Goal: Task Accomplishment & Management: Complete application form

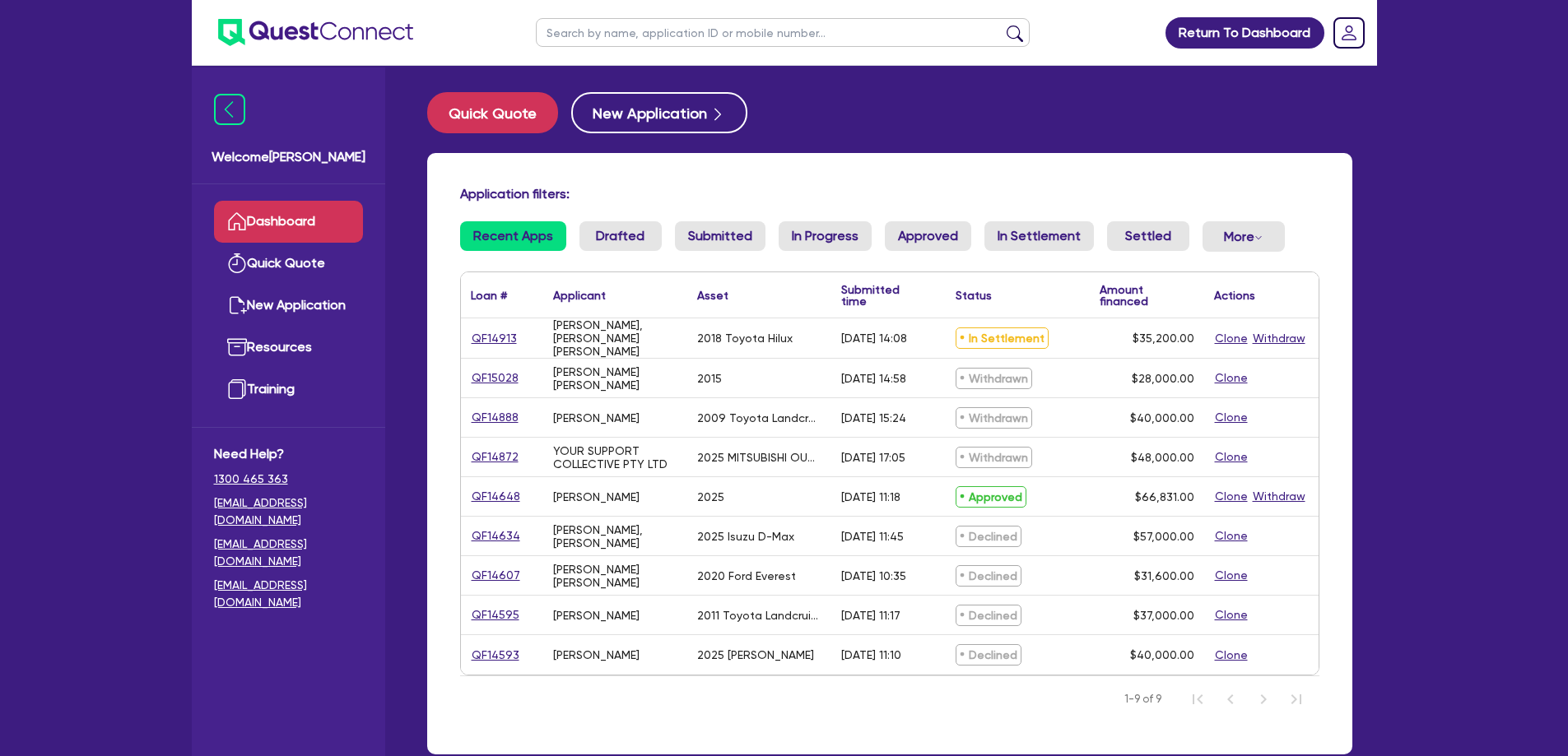
click at [631, 334] on div "[PERSON_NAME], [PERSON_NAME] [PERSON_NAME]" at bounding box center [615, 338] width 125 height 40
click at [515, 337] on div "QF14913" at bounding box center [502, 338] width 62 height 19
click at [505, 336] on link "QF14913" at bounding box center [494, 338] width 47 height 19
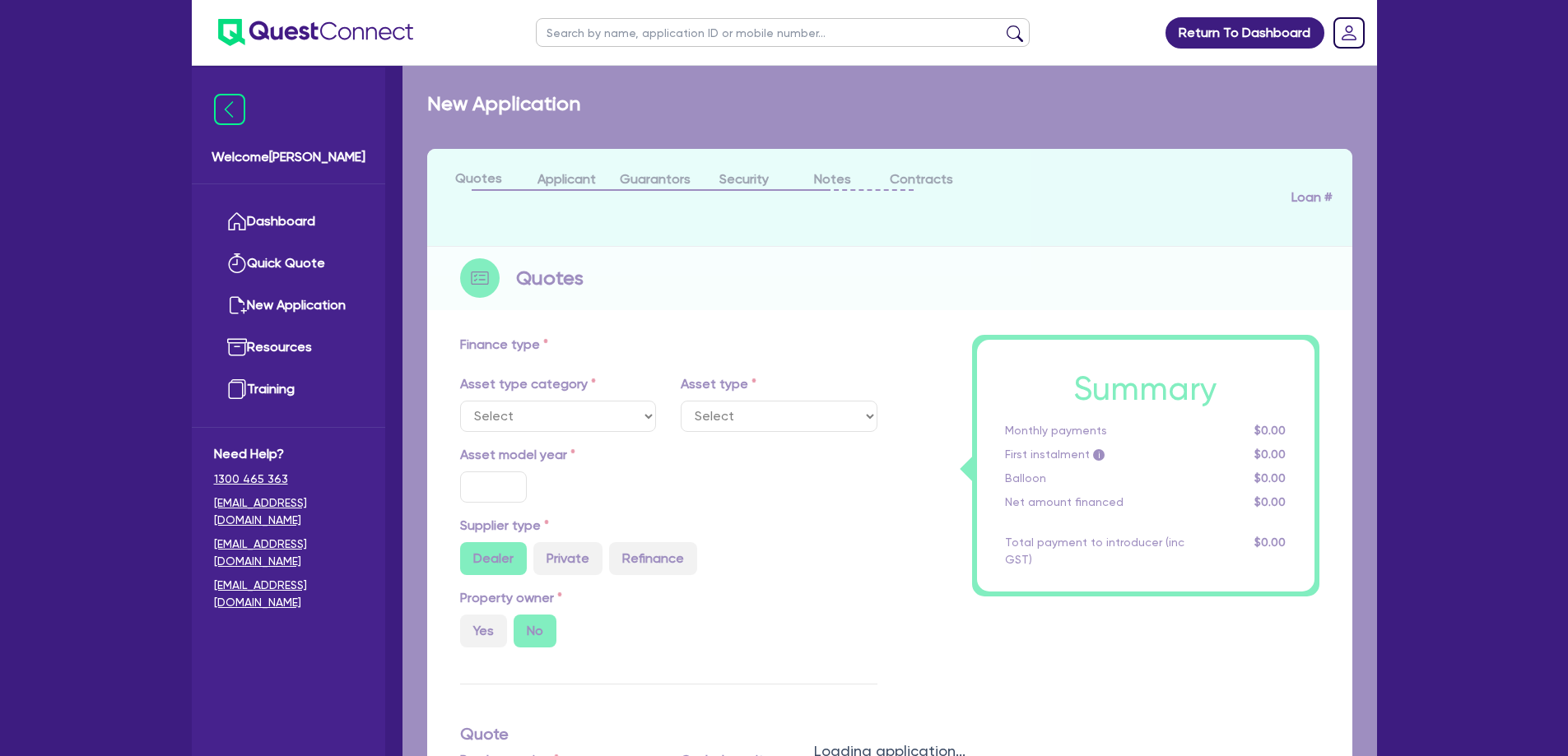
select select "CARS_AND_LIGHT_TRUCKS"
type input "2018"
radio input "false"
radio input "true"
type input "42,000"
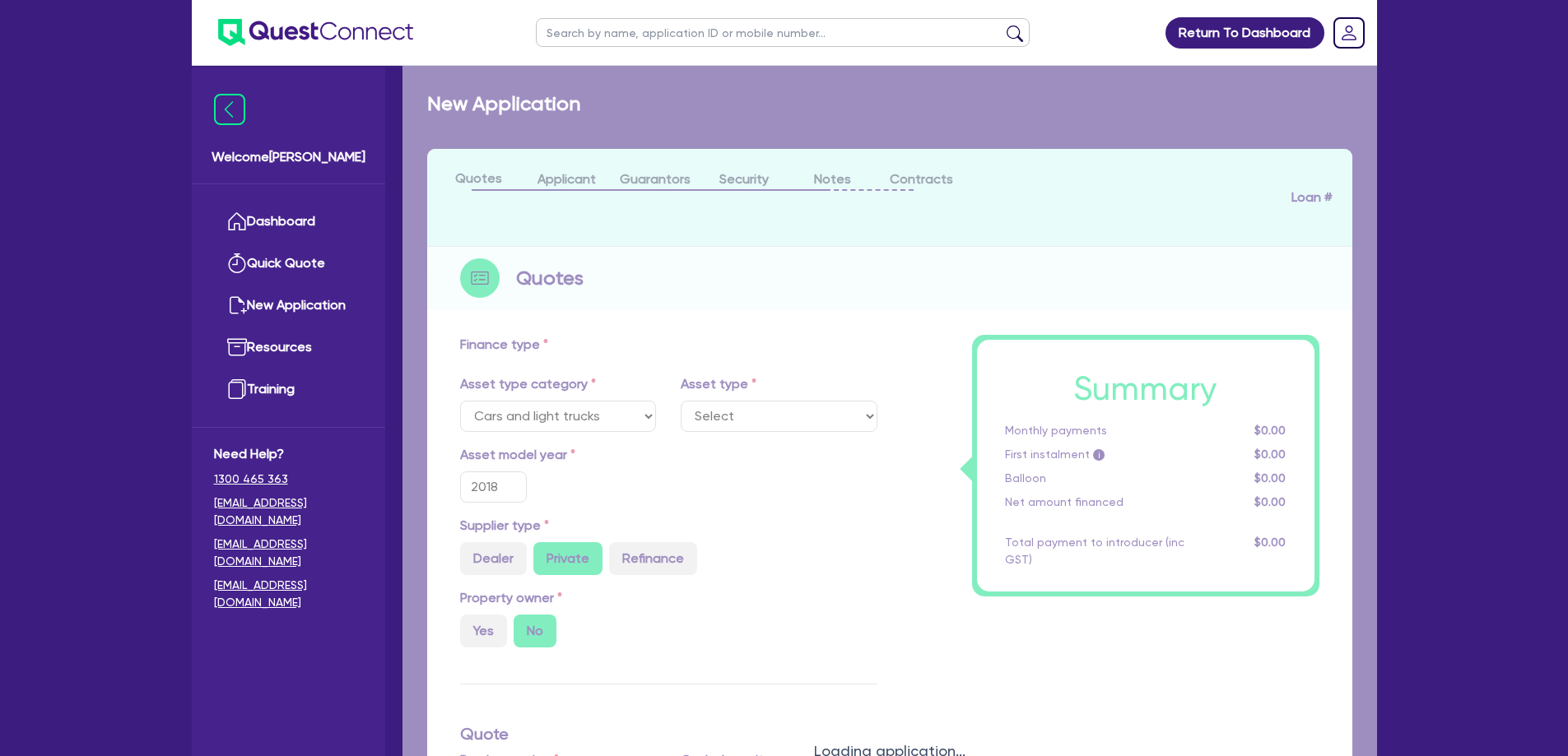
type input "6,800"
type input "13"
type input "4,576"
type input "17.99"
select select "VANS_AND_UTES"
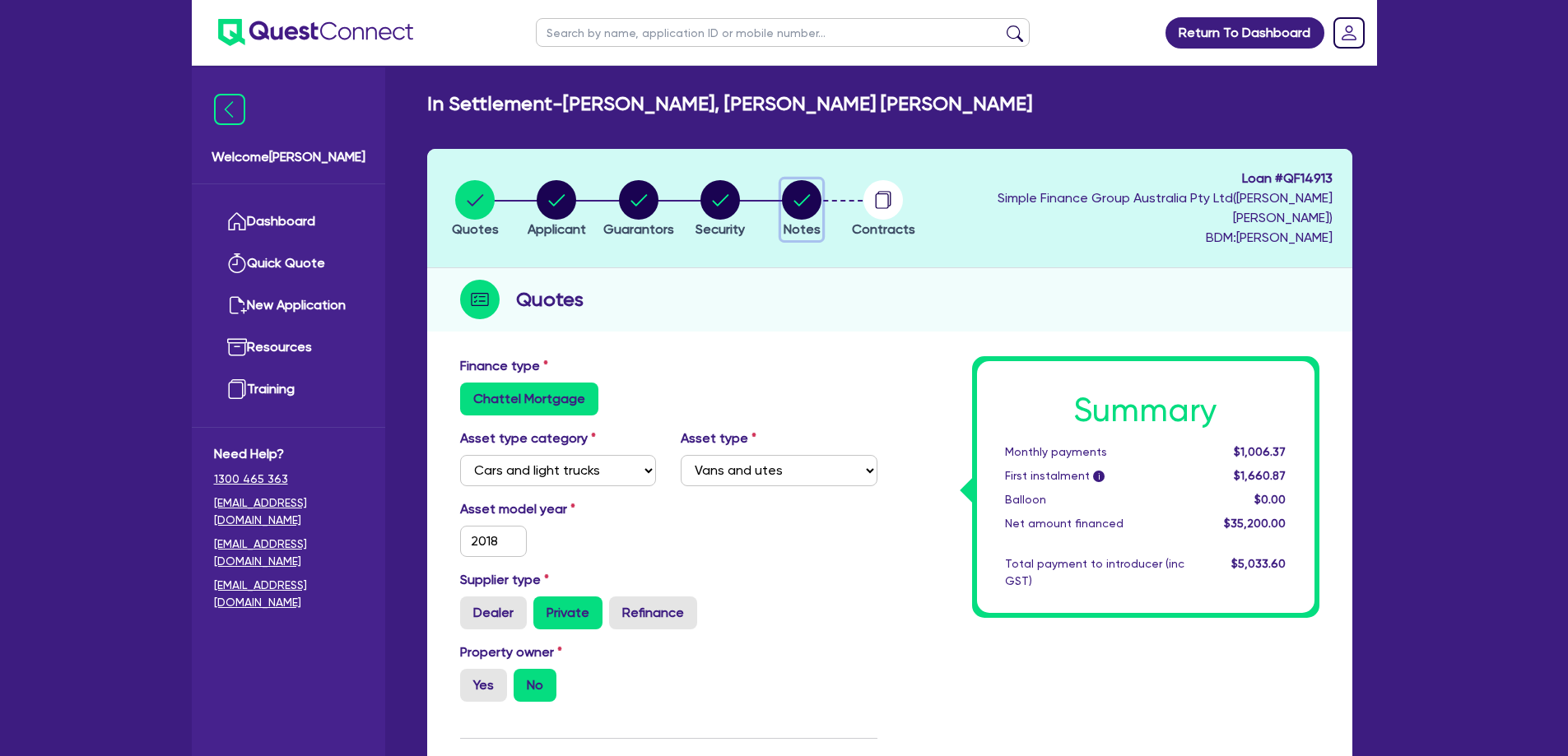
click at [819, 204] on circle "button" at bounding box center [802, 200] width 40 height 40
select select "Quest Finance - Own Book"
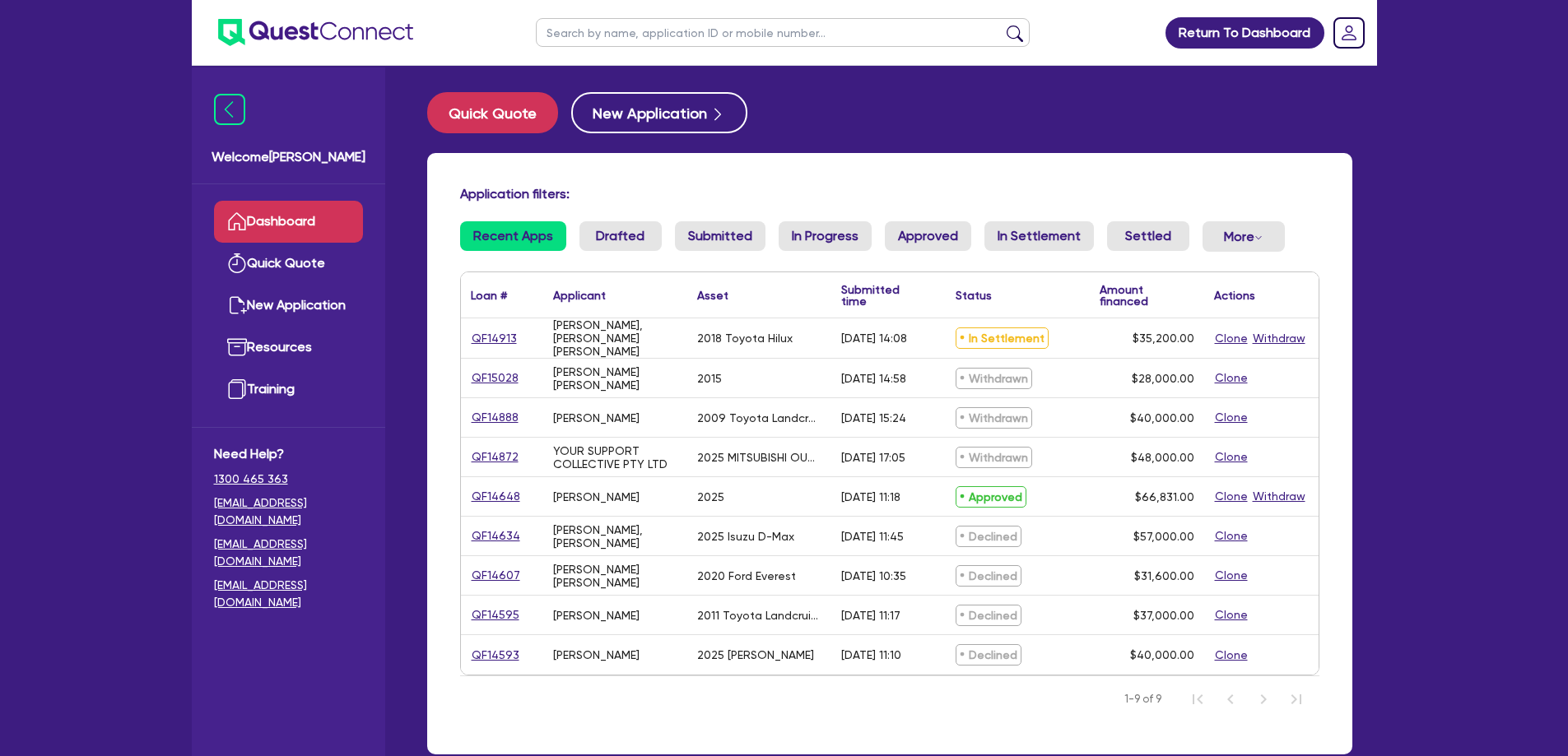
click at [628, 332] on div "[PERSON_NAME], [PERSON_NAME] [PERSON_NAME]" at bounding box center [615, 338] width 125 height 40
click at [560, 335] on div "[PERSON_NAME], [PERSON_NAME] [PERSON_NAME]" at bounding box center [615, 338] width 125 height 40
click at [547, 336] on div "[PERSON_NAME], [PERSON_NAME] [PERSON_NAME]" at bounding box center [616, 338] width 144 height 40
click at [546, 336] on div "[PERSON_NAME], [PERSON_NAME] [PERSON_NAME]" at bounding box center [616, 338] width 144 height 40
drag, startPoint x: 536, startPoint y: 337, endPoint x: 714, endPoint y: 336, distance: 178.0
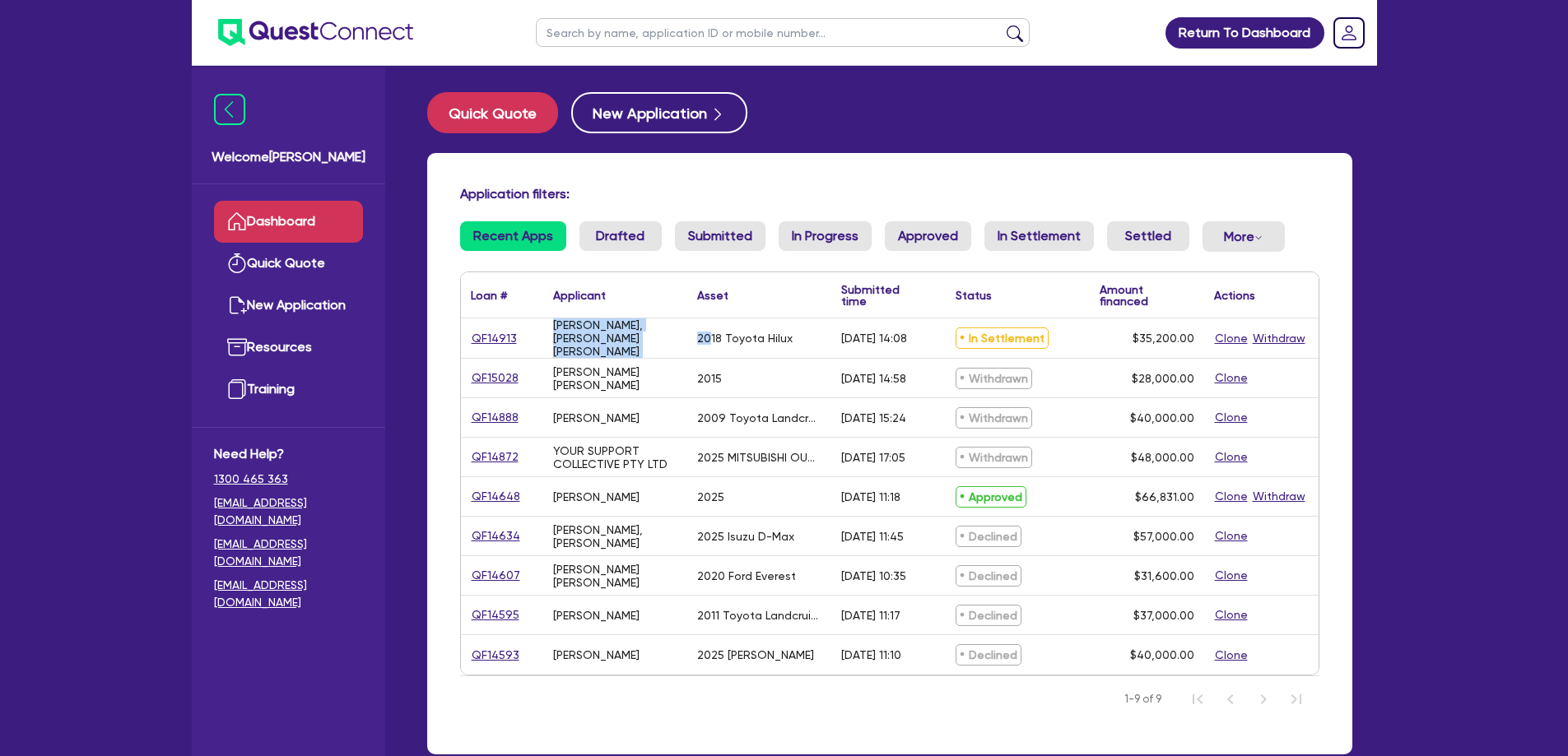
click at [711, 337] on div "QF14913 [PERSON_NAME], [PERSON_NAME] [PERSON_NAME] 2018 Toyota Hilux [DATE] 14:…" at bounding box center [890, 338] width 858 height 40
click at [726, 334] on div "2018 Toyota Hilux" at bounding box center [744, 338] width 95 height 13
drag, startPoint x: 881, startPoint y: 344, endPoint x: 550, endPoint y: 344, distance: 331.0
click at [550, 344] on div "QF14913 [PERSON_NAME], [PERSON_NAME] [PERSON_NAME] 2018 Toyota Hilux [DATE] 14:…" at bounding box center [890, 338] width 858 height 40
click at [550, 344] on div "[PERSON_NAME], [PERSON_NAME] [PERSON_NAME]" at bounding box center [616, 338] width 144 height 40
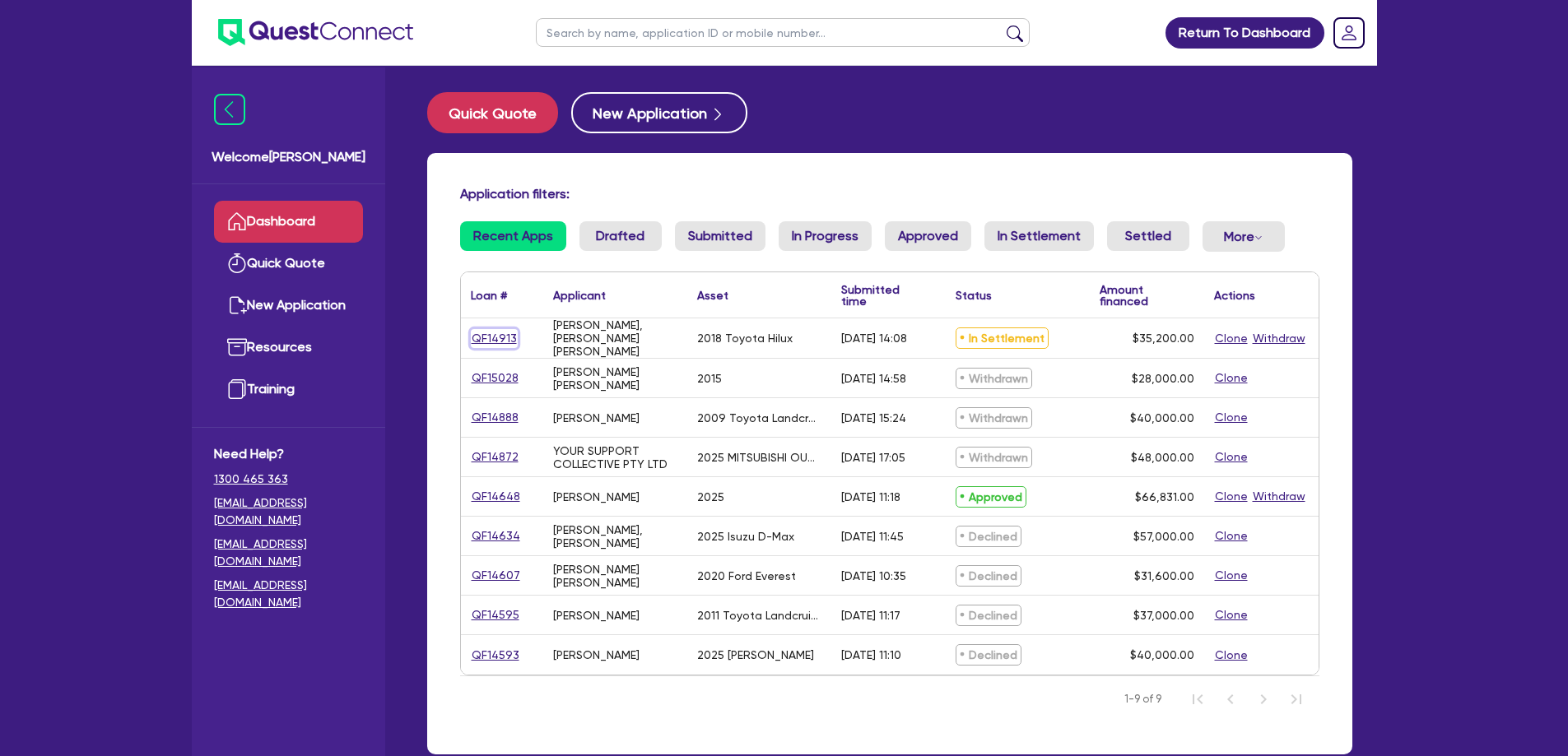
click at [508, 337] on link "QF14913" at bounding box center [494, 338] width 47 height 19
select select "CARS_AND_LIGHT_TRUCKS"
select select "VANS_AND_UTES"
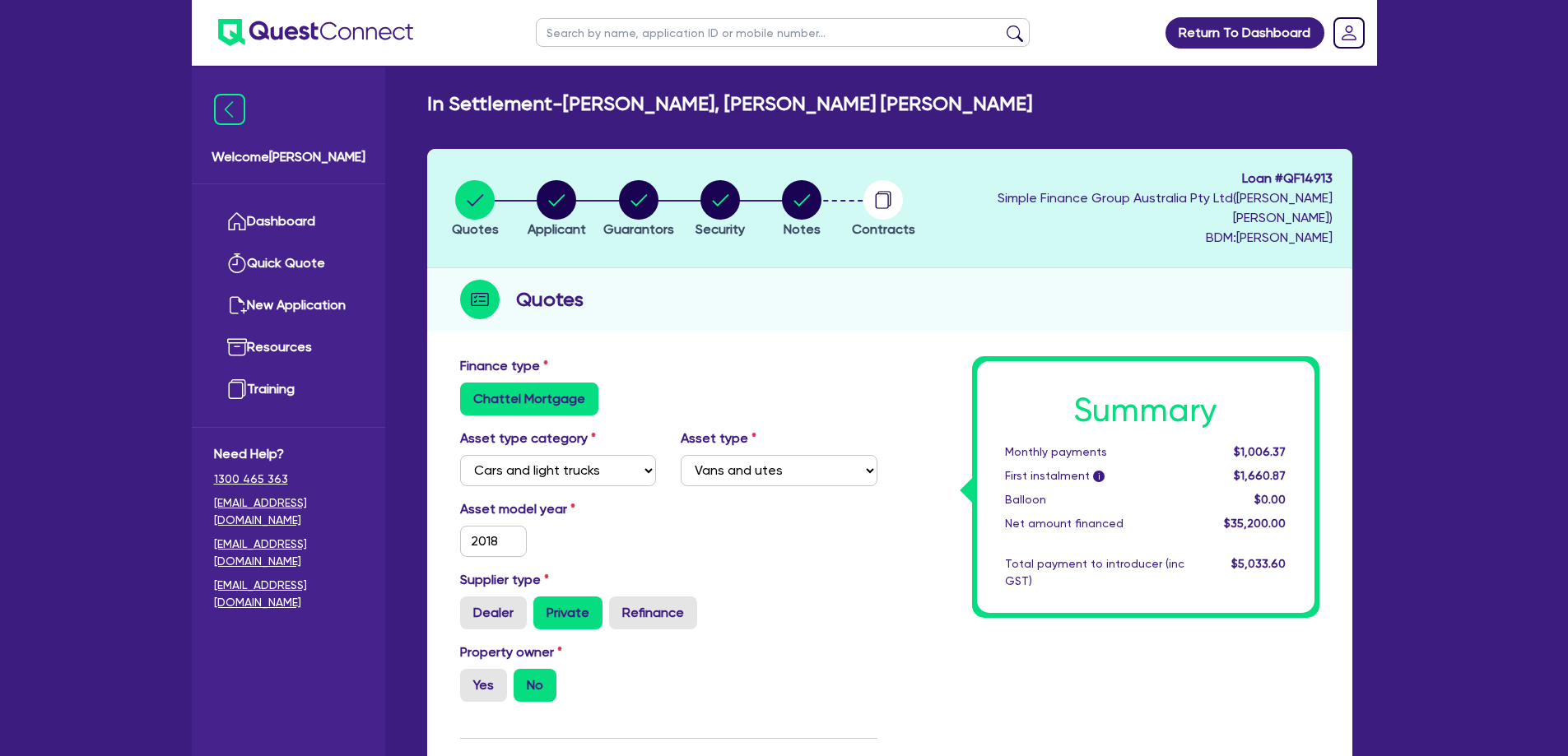
click at [761, 198] on li "Security" at bounding box center [720, 208] width 82 height 58
click at [740, 198] on circle "button" at bounding box center [720, 200] width 40 height 40
select select "CARS_AND_LIGHT_TRUCKS"
select select "VANS_AND_UTES"
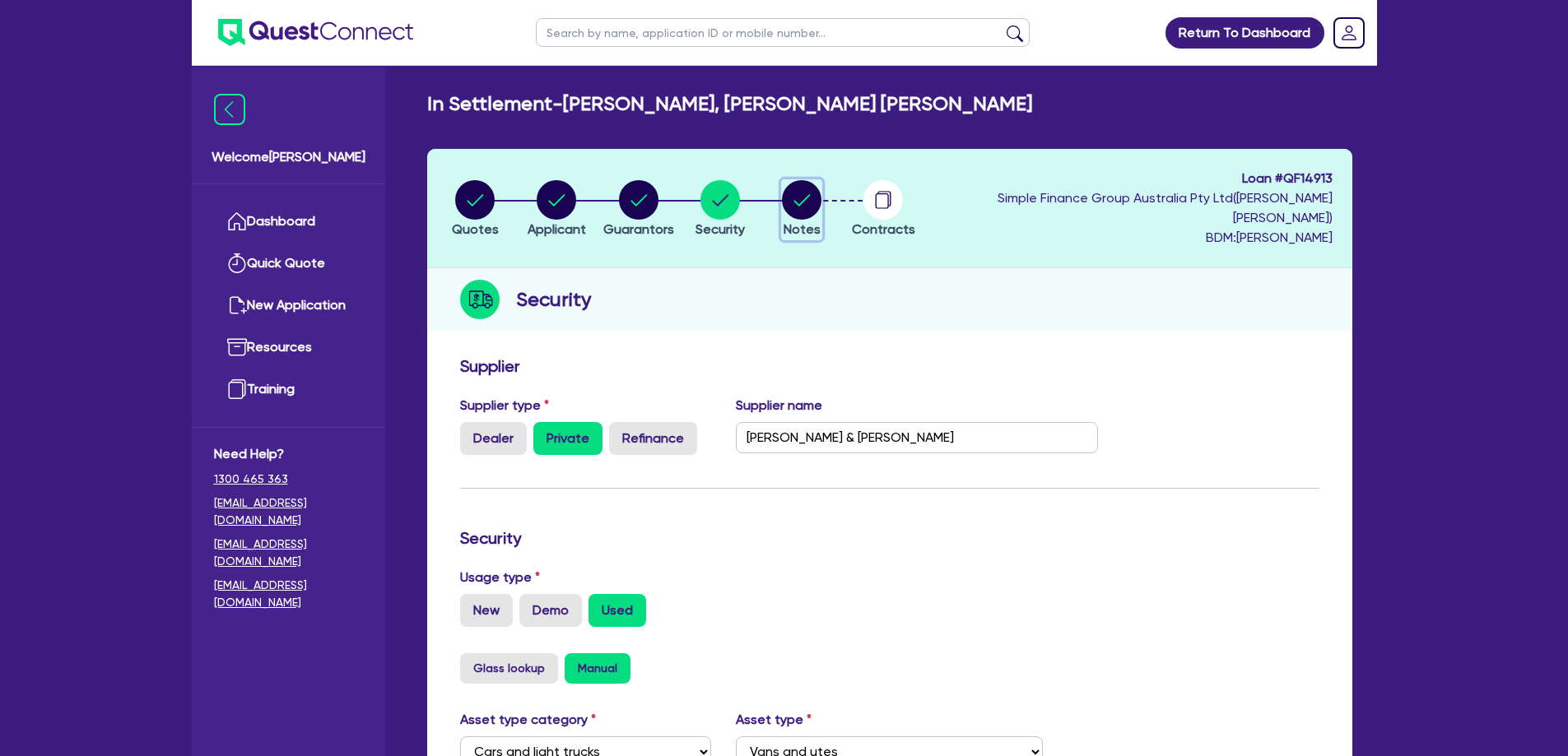
click at [822, 199] on circle "button" at bounding box center [802, 200] width 40 height 40
select select "Quest Finance - Own Book"
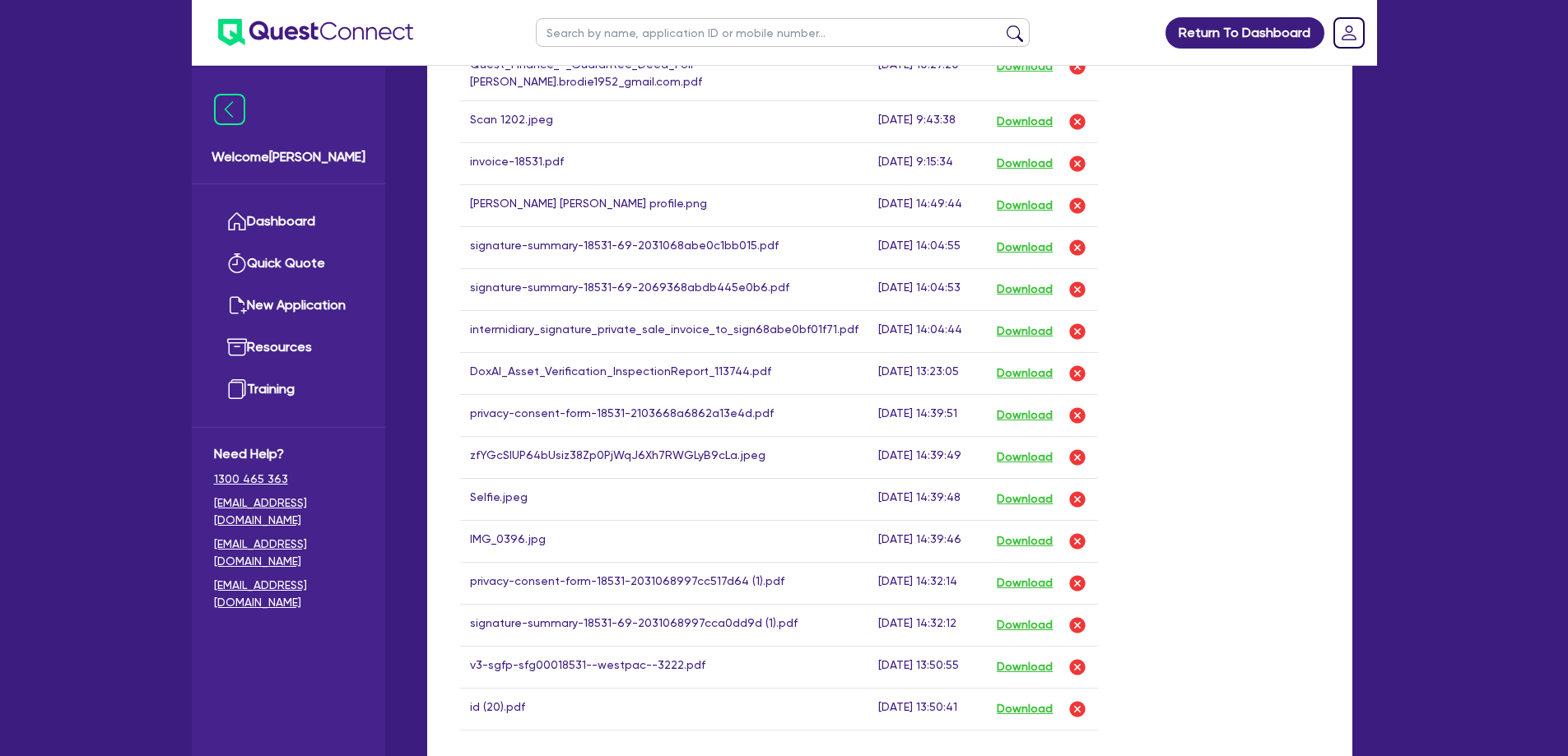
scroll to position [1234, 0]
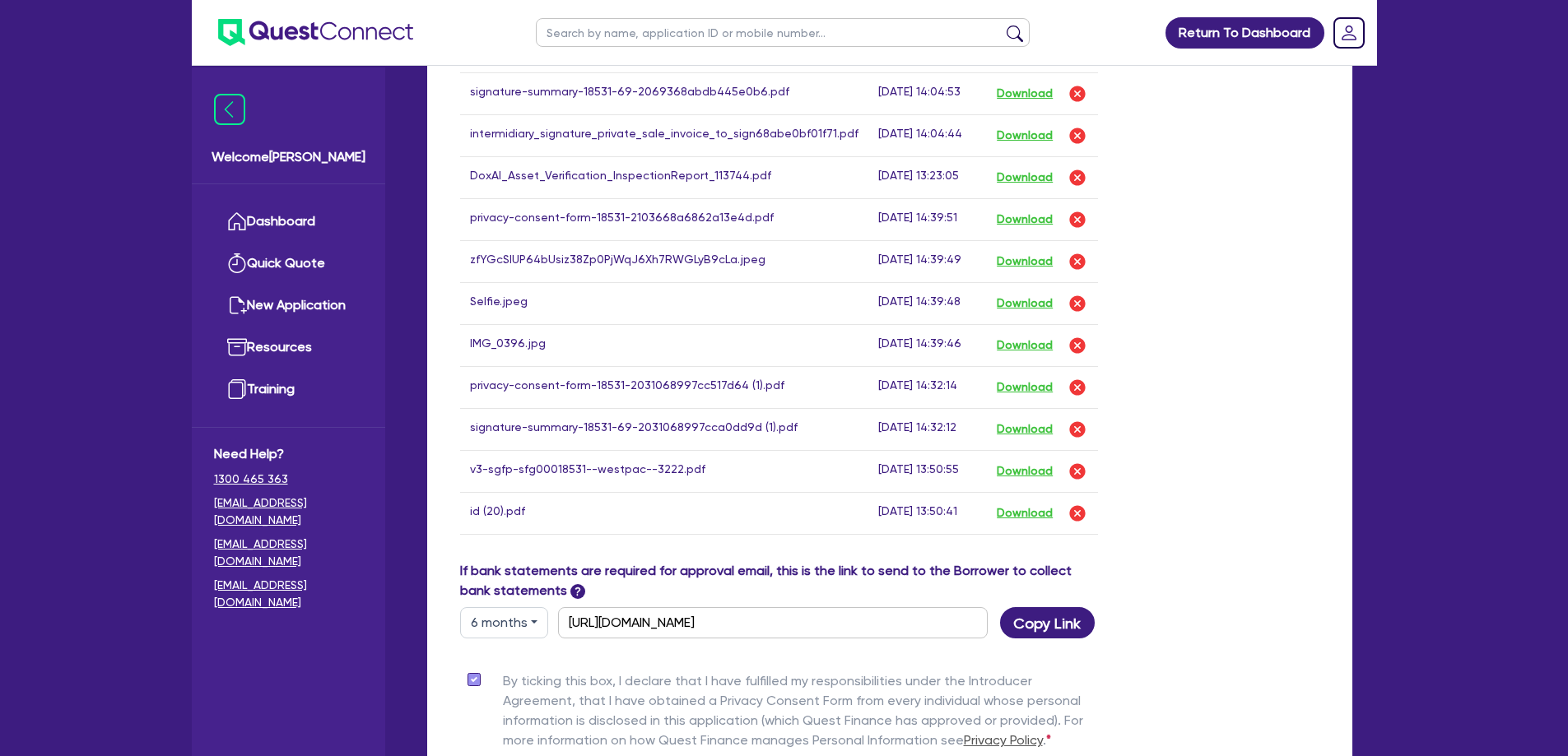
click at [1155, 561] on div "If bank statements are required for approval email, this is the link to send to…" at bounding box center [890, 600] width 884 height 77
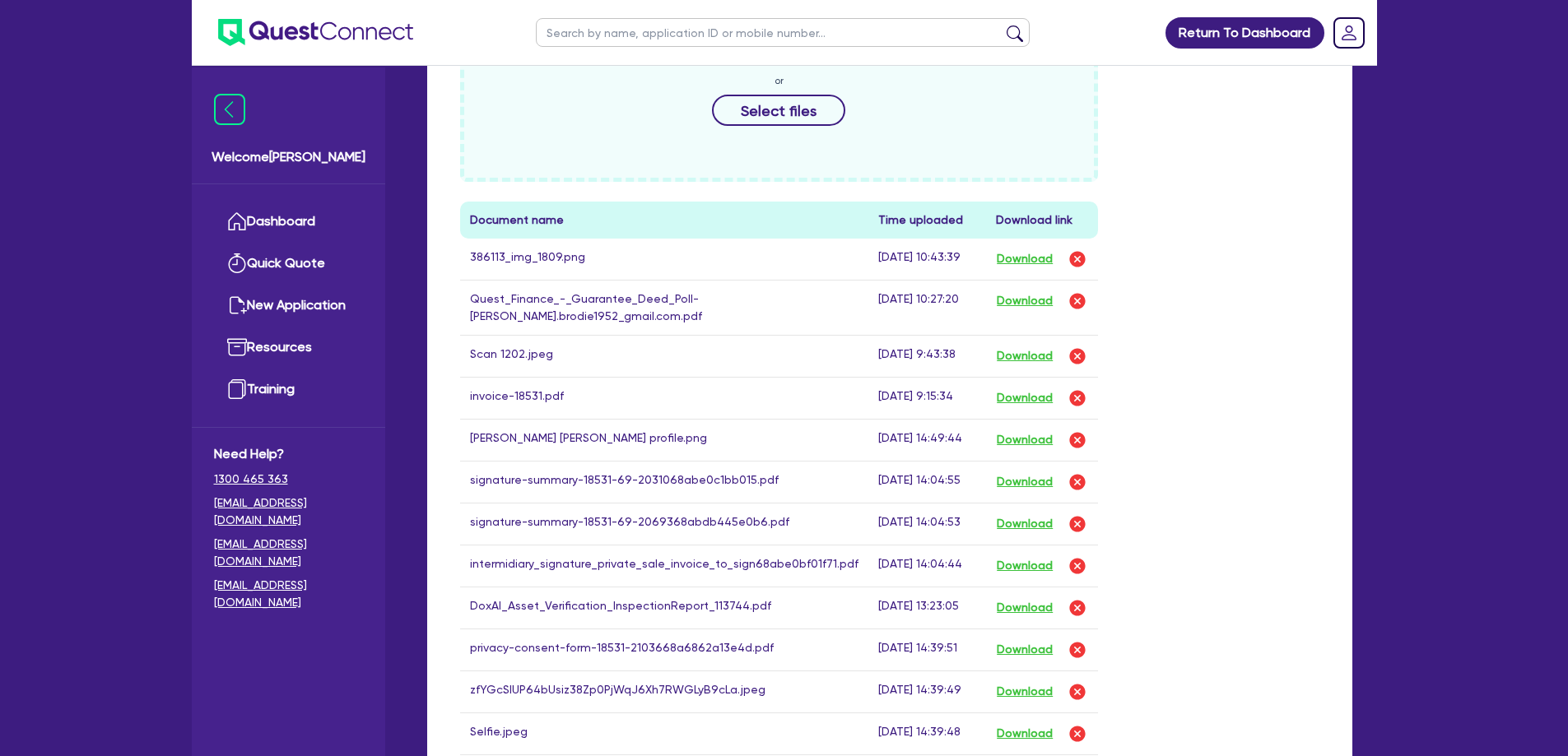
scroll to position [576, 0]
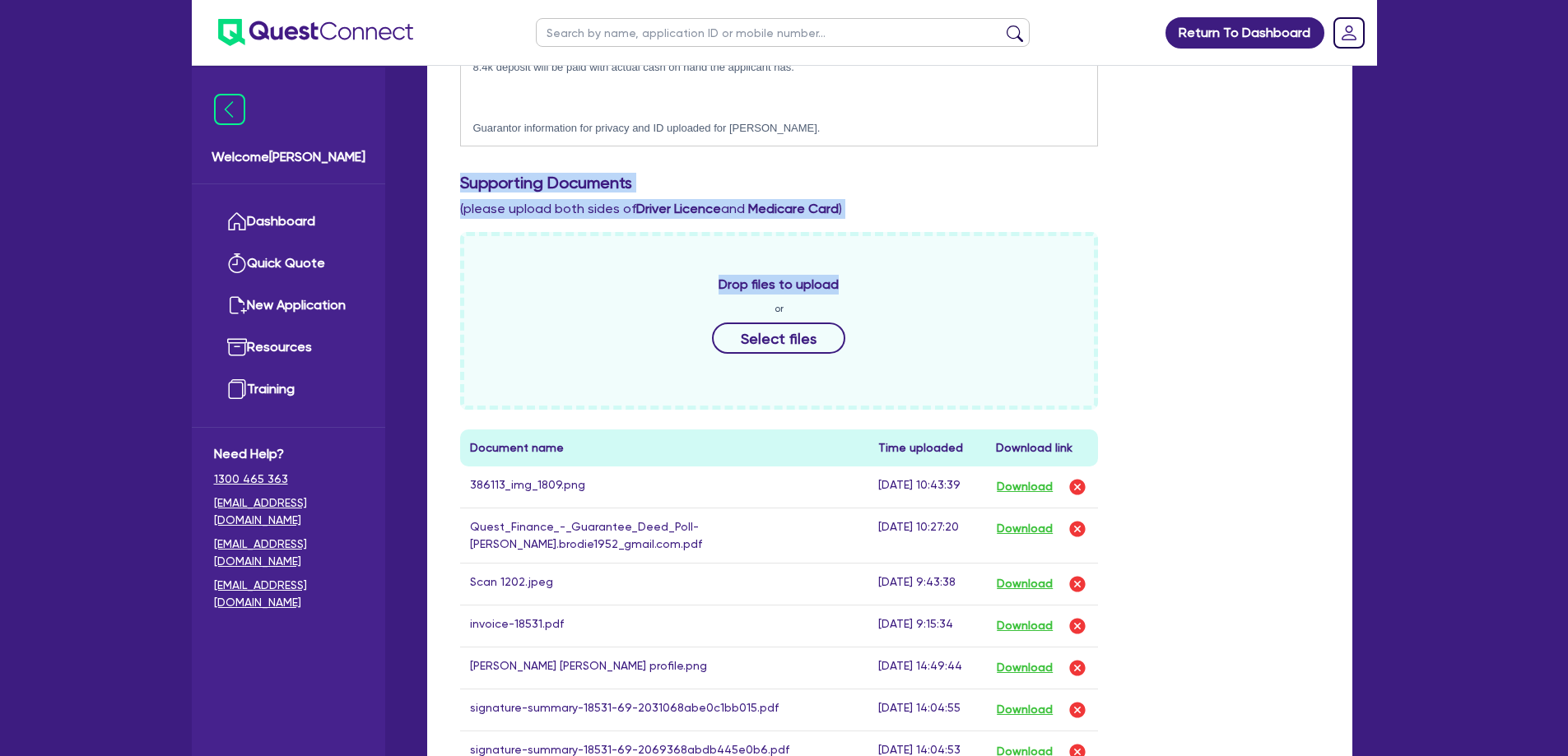
drag, startPoint x: 475, startPoint y: 161, endPoint x: 898, endPoint y: 204, distance: 425.2
click at [895, 204] on div "Include the brief history on applicant/s and purpose of loan: Farming contracto…" at bounding box center [890, 581] width 884 height 1276
click at [903, 198] on div "Supporting Documents (please upload both sides of Driver Licence and Medicare C…" at bounding box center [890, 196] width 884 height 46
drag, startPoint x: 911, startPoint y: 190, endPoint x: 474, endPoint y: 151, distance: 438.7
click at [474, 151] on div "Include the brief history on applicant/s and purpose of loan: Farming contracto…" at bounding box center [890, 581] width 884 height 1276
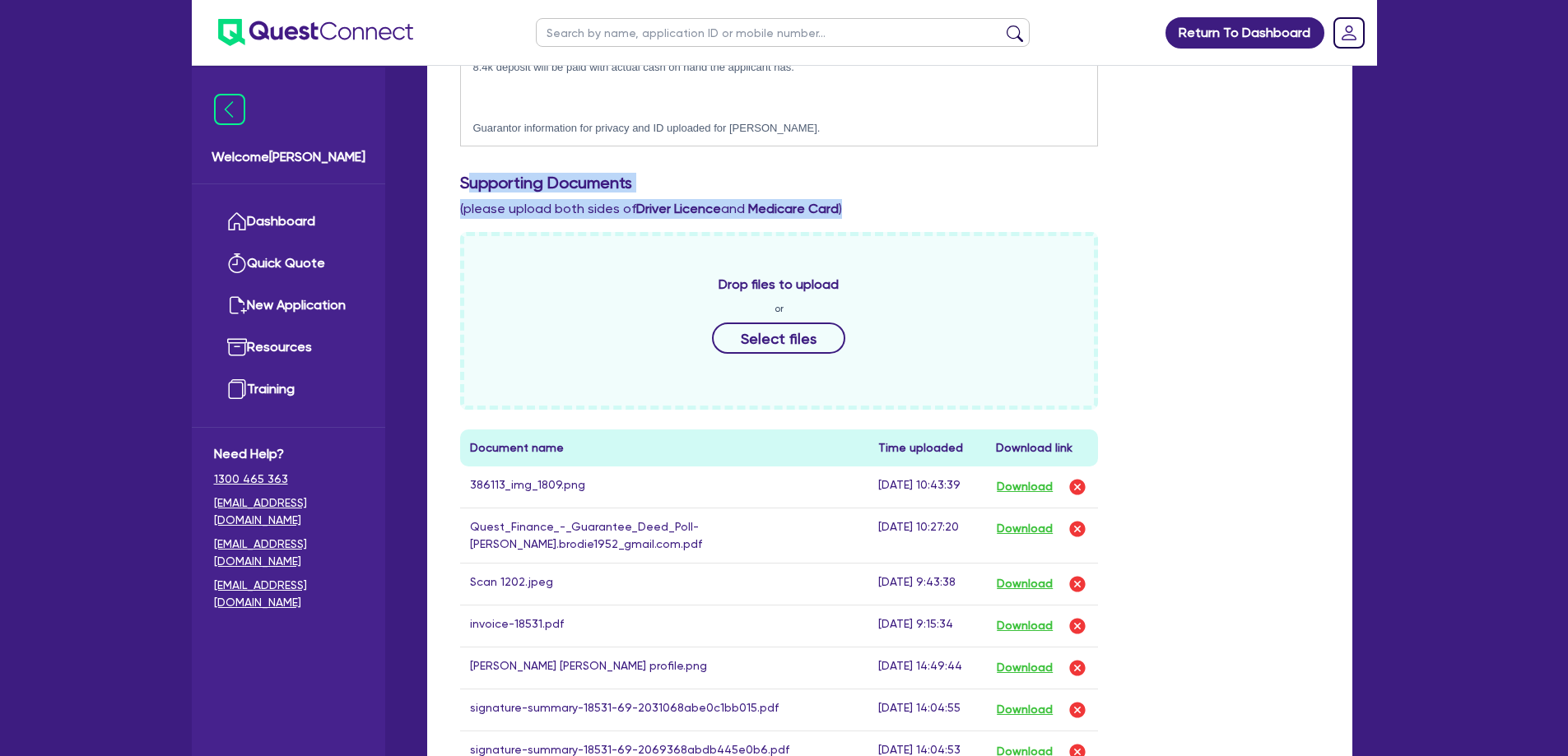
click at [468, 151] on div "Include the brief history on applicant/s and purpose of loan: Farming contracto…" at bounding box center [890, 581] width 884 height 1276
drag, startPoint x: 459, startPoint y: 154, endPoint x: 866, endPoint y: 181, distance: 407.9
click at [866, 181] on div "Supporting Documents (please upload both sides of Driver Licence and Medicare C…" at bounding box center [890, 196] width 884 height 46
drag, startPoint x: 866, startPoint y: 181, endPoint x: 460, endPoint y: 154, distance: 406.9
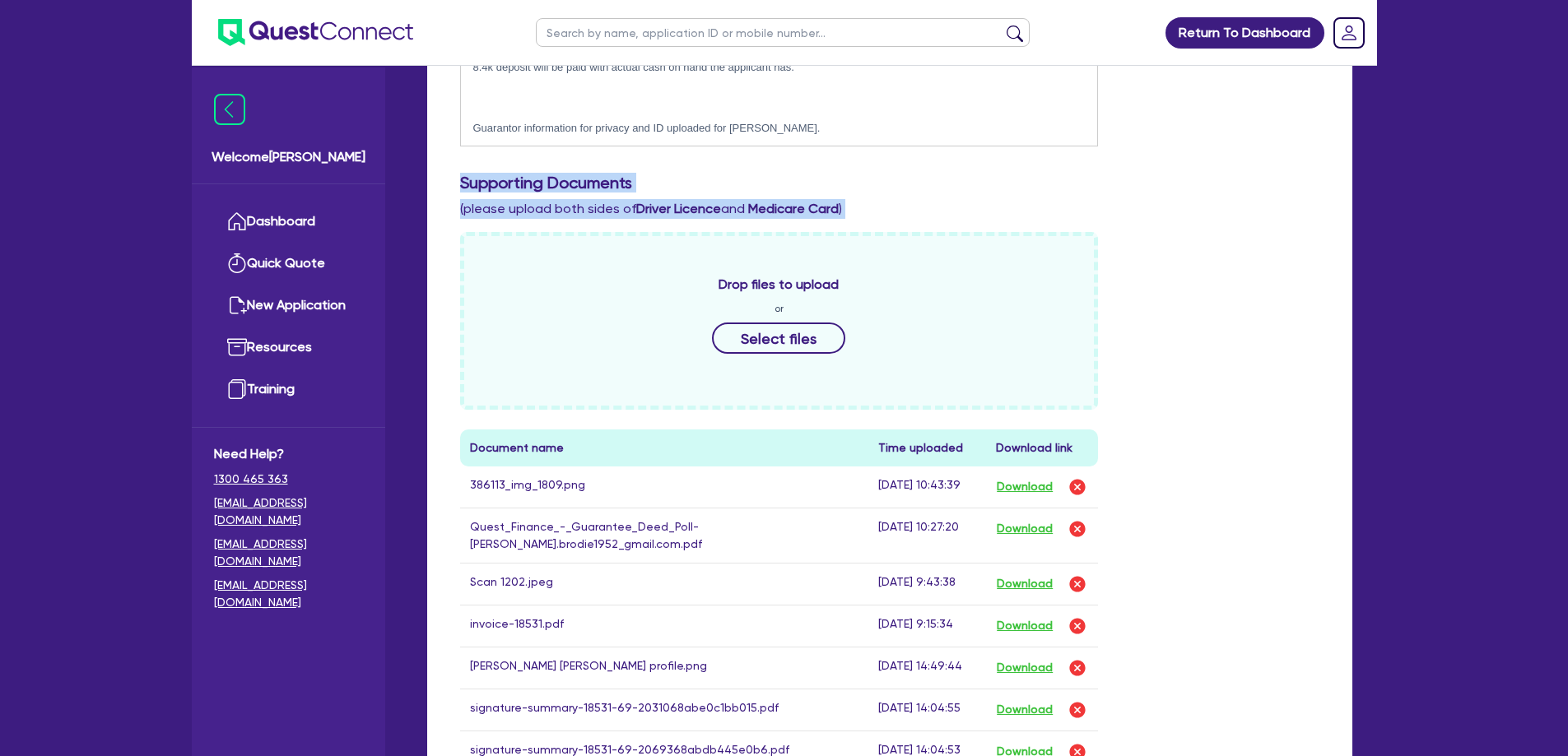
click at [460, 173] on div "Supporting Documents (please upload both sides of Driver Licence and Medicare C…" at bounding box center [890, 196] width 884 height 46
click at [460, 173] on h3 "Supporting Documents" at bounding box center [890, 182] width 860 height 20
drag, startPoint x: 460, startPoint y: 154, endPoint x: 882, endPoint y: 198, distance: 424.3
click at [882, 198] on div "Supporting Documents (please upload both sides of Driver Licence and Medicare C…" at bounding box center [890, 196] width 884 height 46
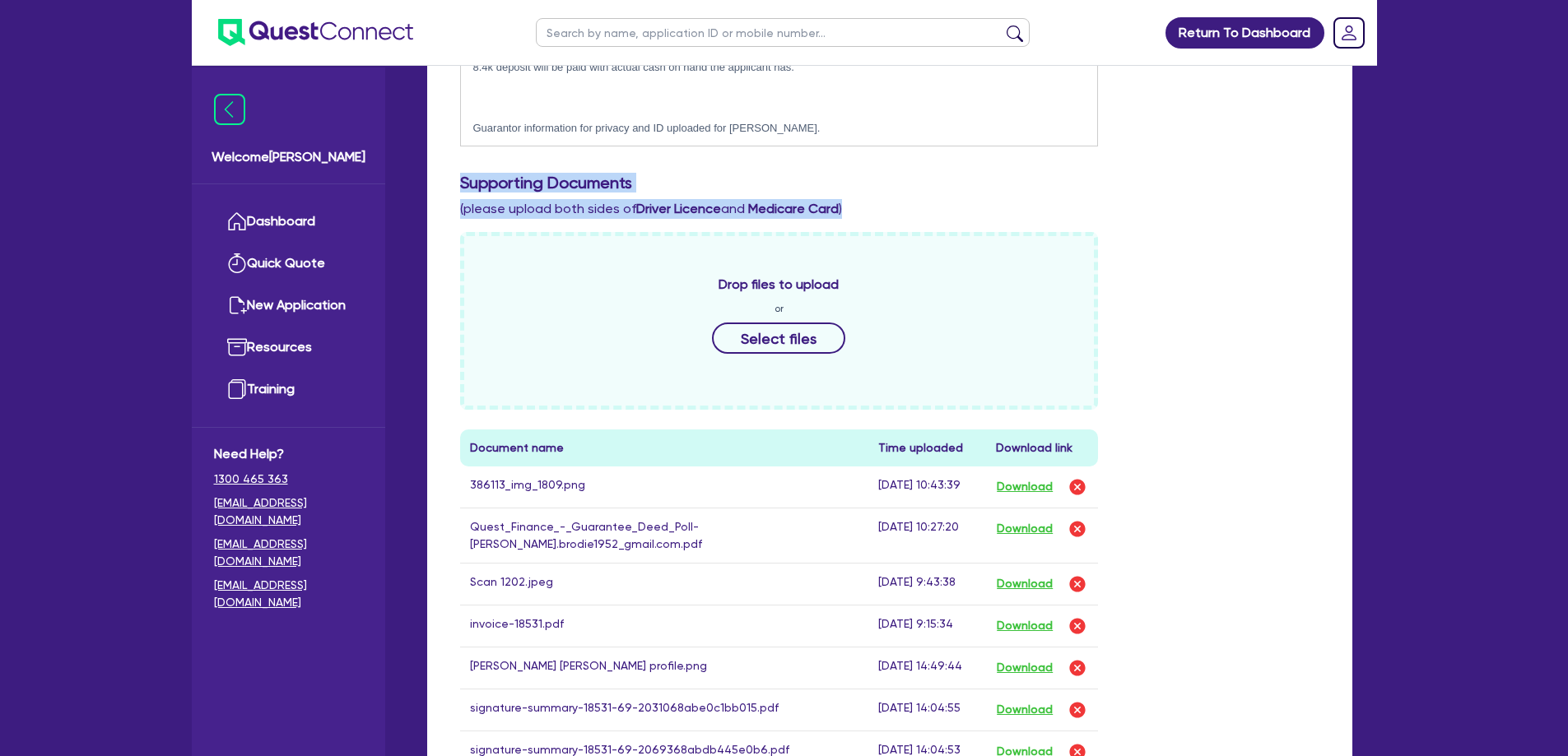
drag, startPoint x: 889, startPoint y: 198, endPoint x: 451, endPoint y: 154, distance: 440.2
click at [451, 173] on div "Supporting Documents (please upload both sides of Driver Licence and Medicare C…" at bounding box center [890, 196] width 884 height 46
drag, startPoint x: 451, startPoint y: 154, endPoint x: 881, endPoint y: 191, distance: 431.6
click at [879, 191] on div "Supporting Documents (please upload both sides of Driver Licence and Medicare C…" at bounding box center [890, 196] width 884 height 46
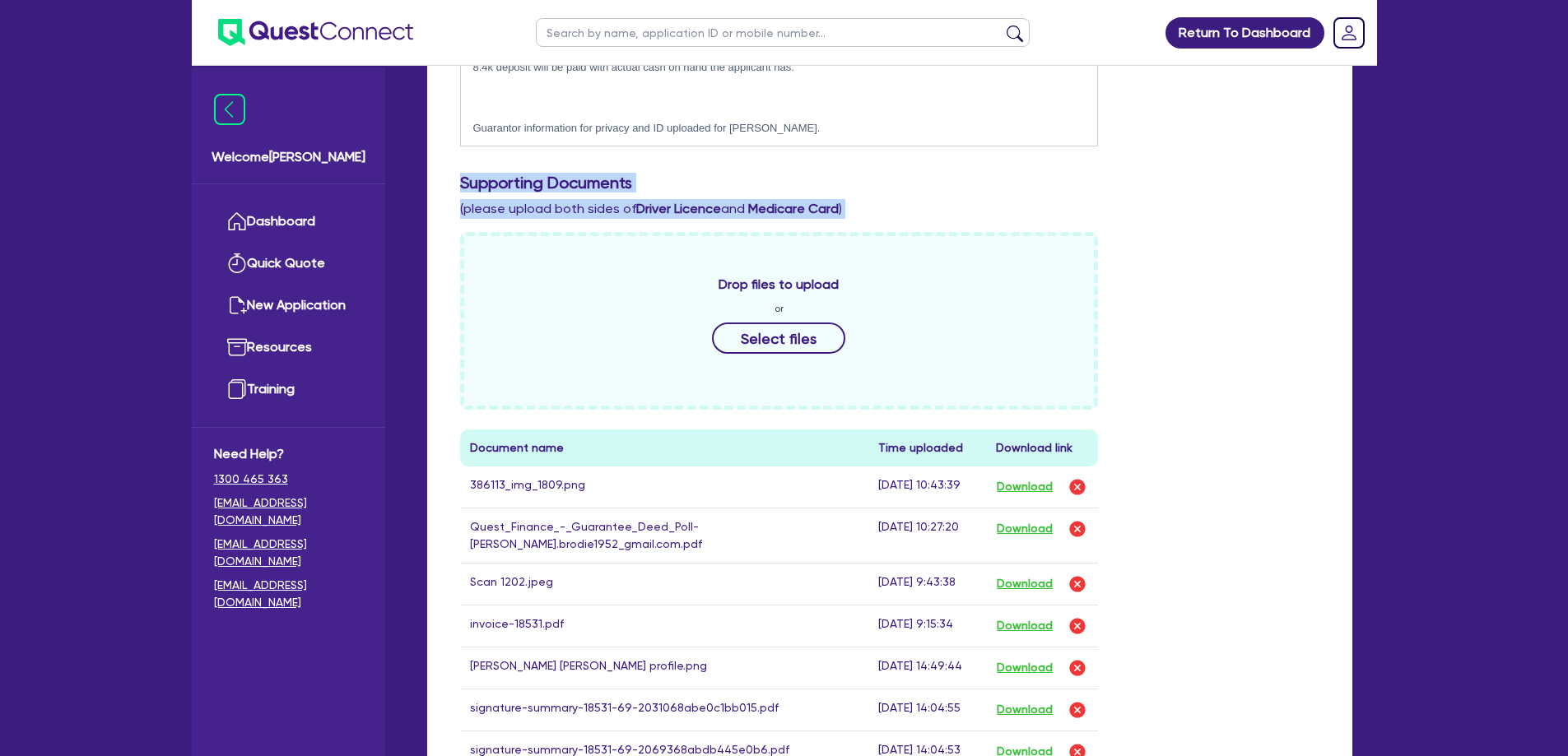
click at [881, 191] on div "Supporting Documents (please upload both sides of Driver Licence and Medicare C…" at bounding box center [890, 196] width 884 height 46
drag, startPoint x: 881, startPoint y: 191, endPoint x: 567, endPoint y: 167, distance: 314.9
click at [567, 173] on div "Supporting Documents (please upload both sides of Driver Licence and Medicare C…" at bounding box center [890, 196] width 884 height 46
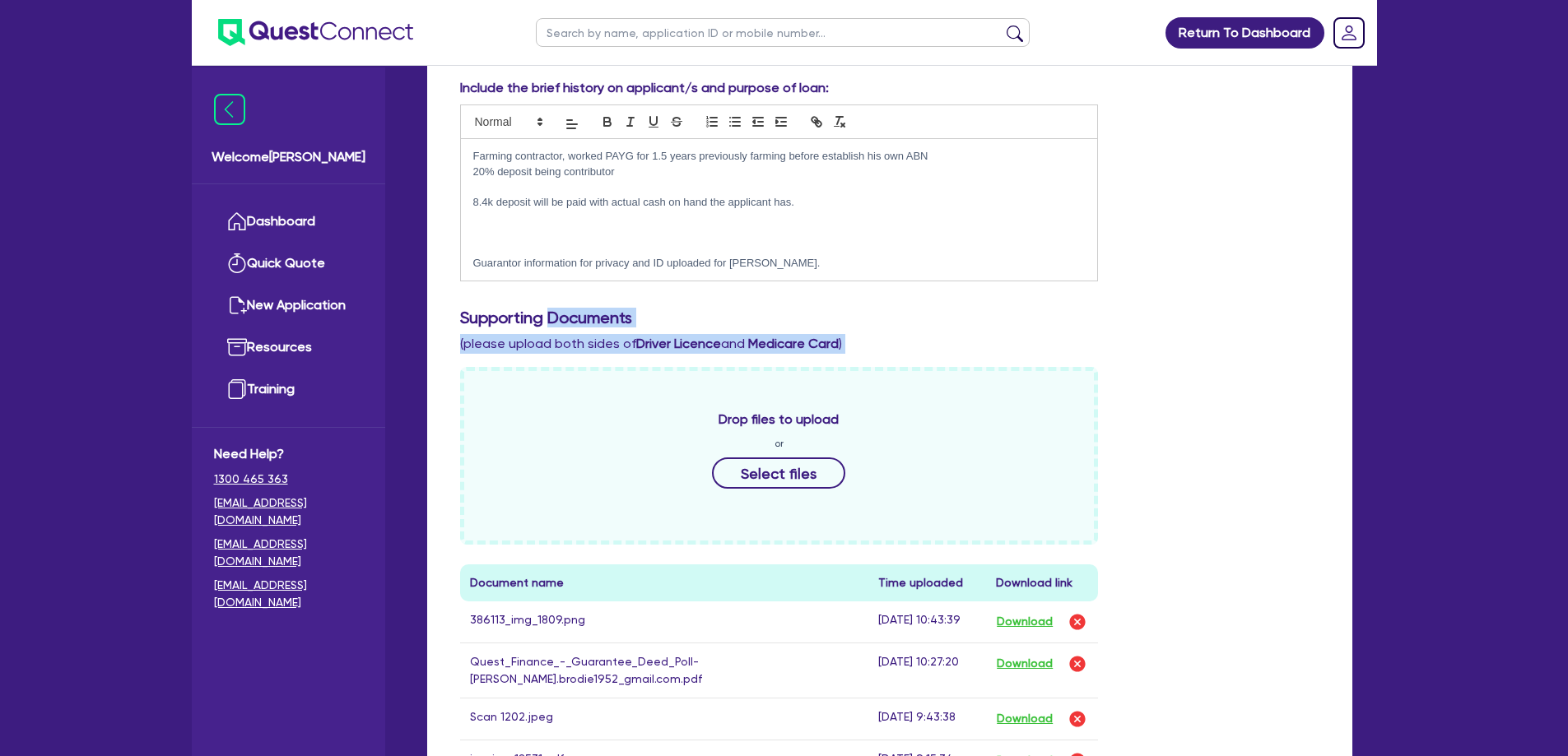
scroll to position [247, 0]
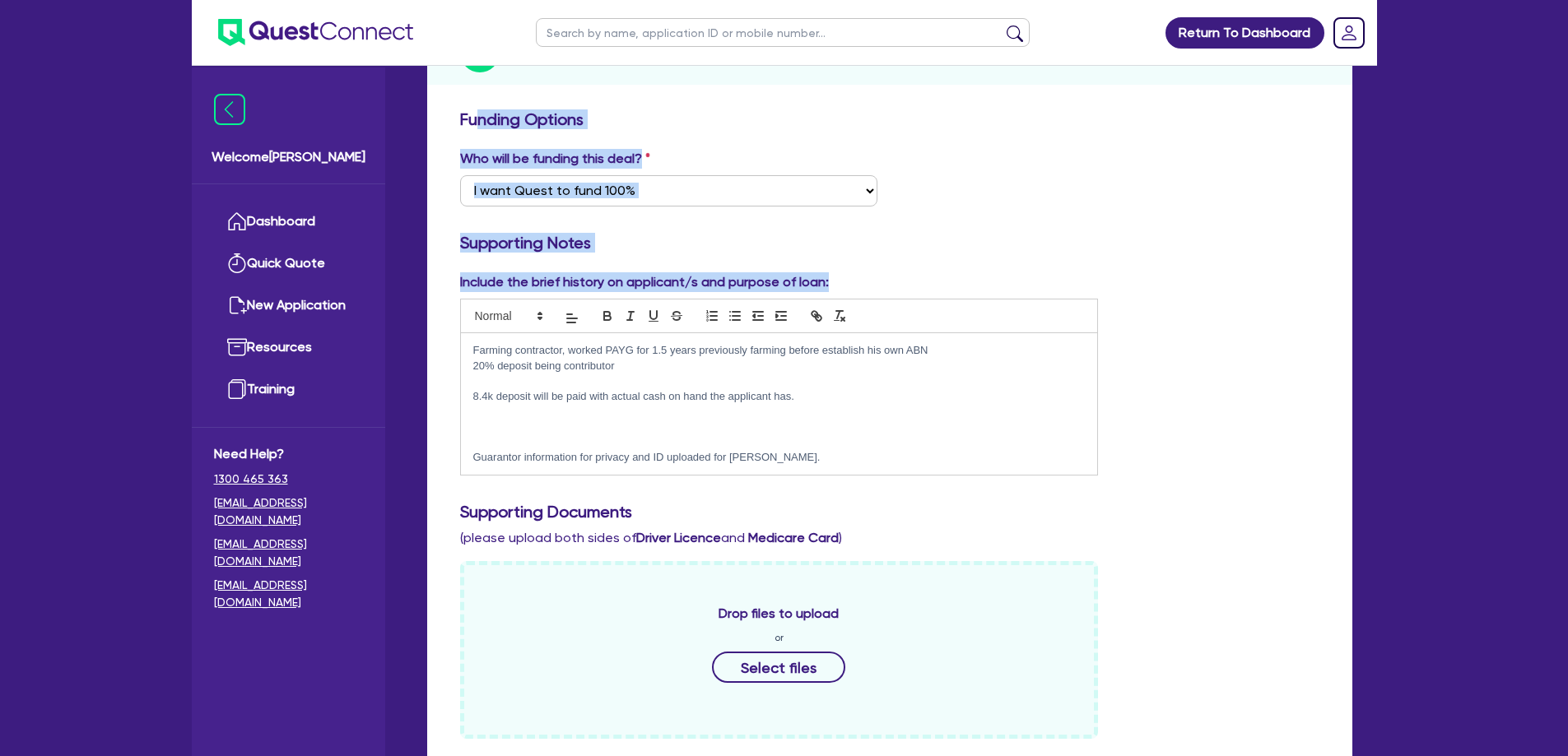
drag, startPoint x: 839, startPoint y: 269, endPoint x: 467, endPoint y: 90, distance: 412.8
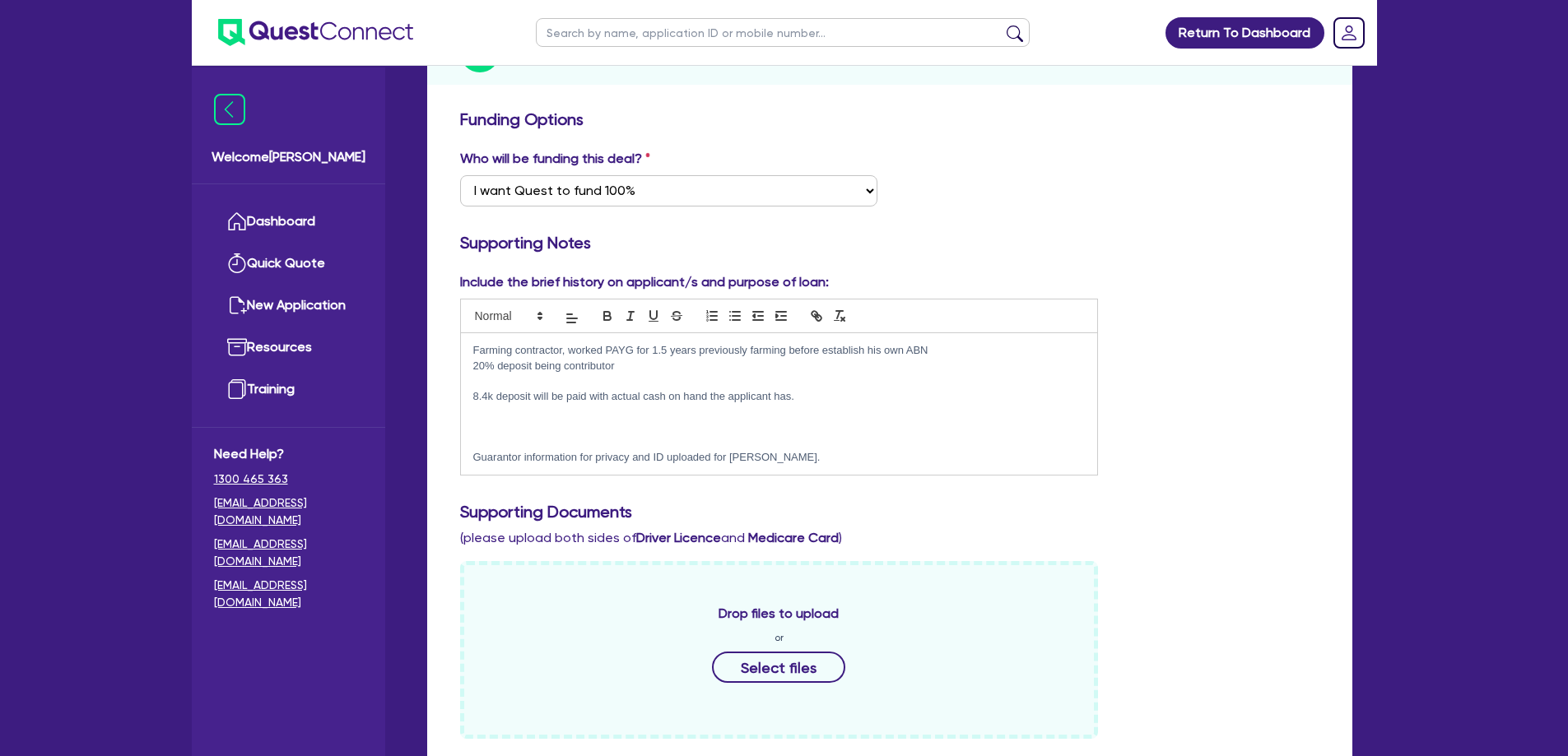
click at [463, 109] on h3 "Funding Options" at bounding box center [890, 119] width 860 height 20
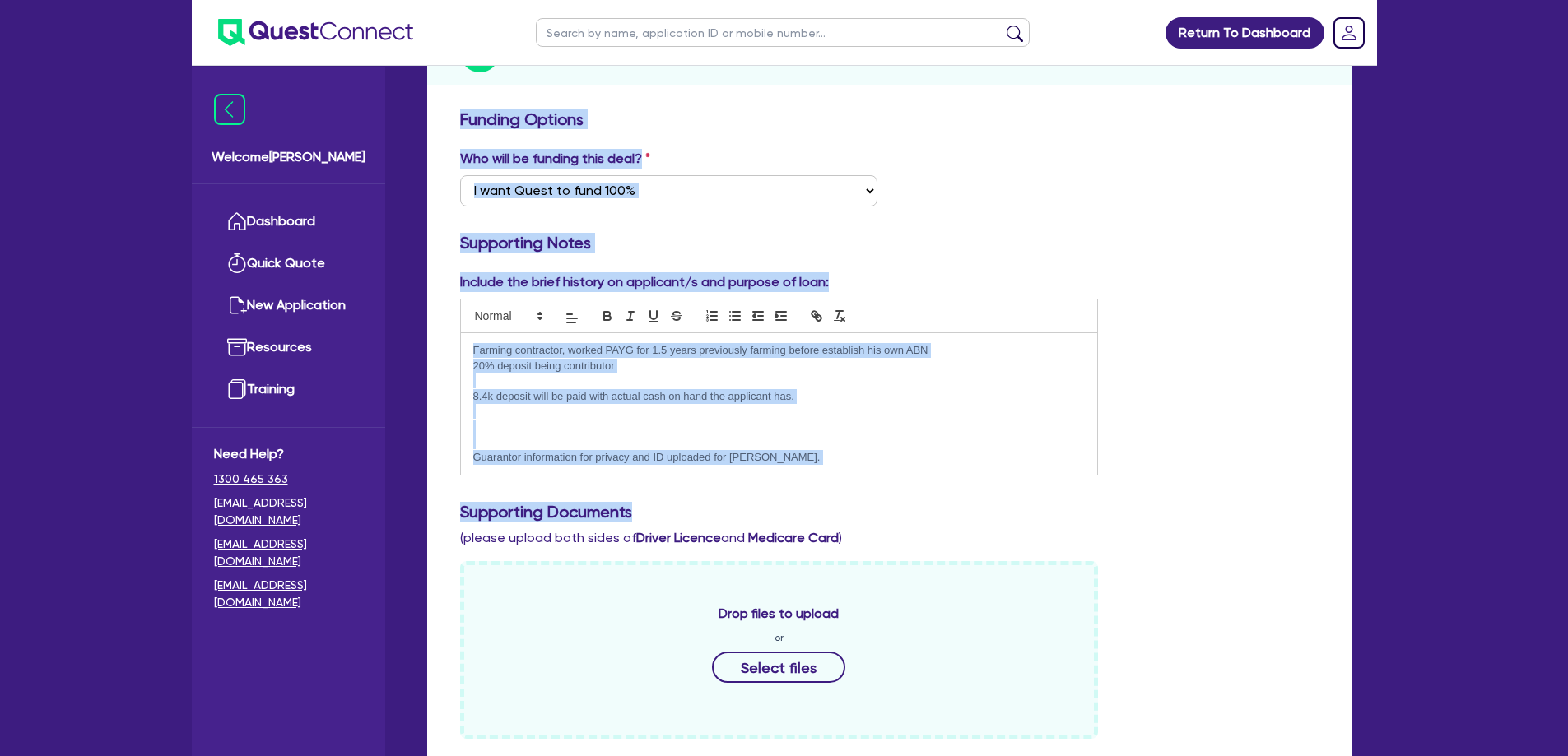
drag, startPoint x: 456, startPoint y: 88, endPoint x: 1155, endPoint y: 491, distance: 806.9
click at [1172, 502] on h3 "Supporting Documents" at bounding box center [890, 511] width 860 height 20
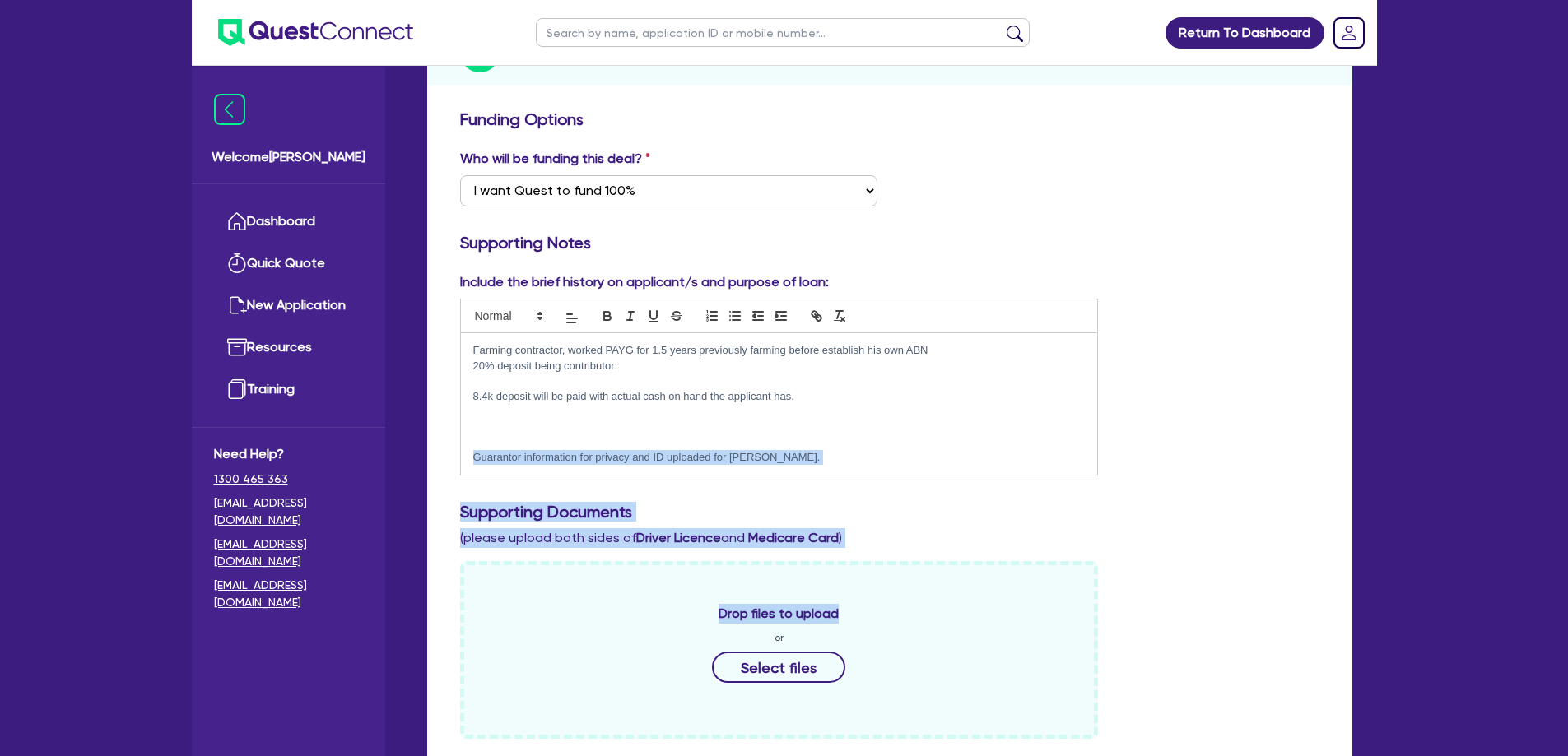
drag, startPoint x: 1188, startPoint y: 537, endPoint x: 473, endPoint y: 102, distance: 836.9
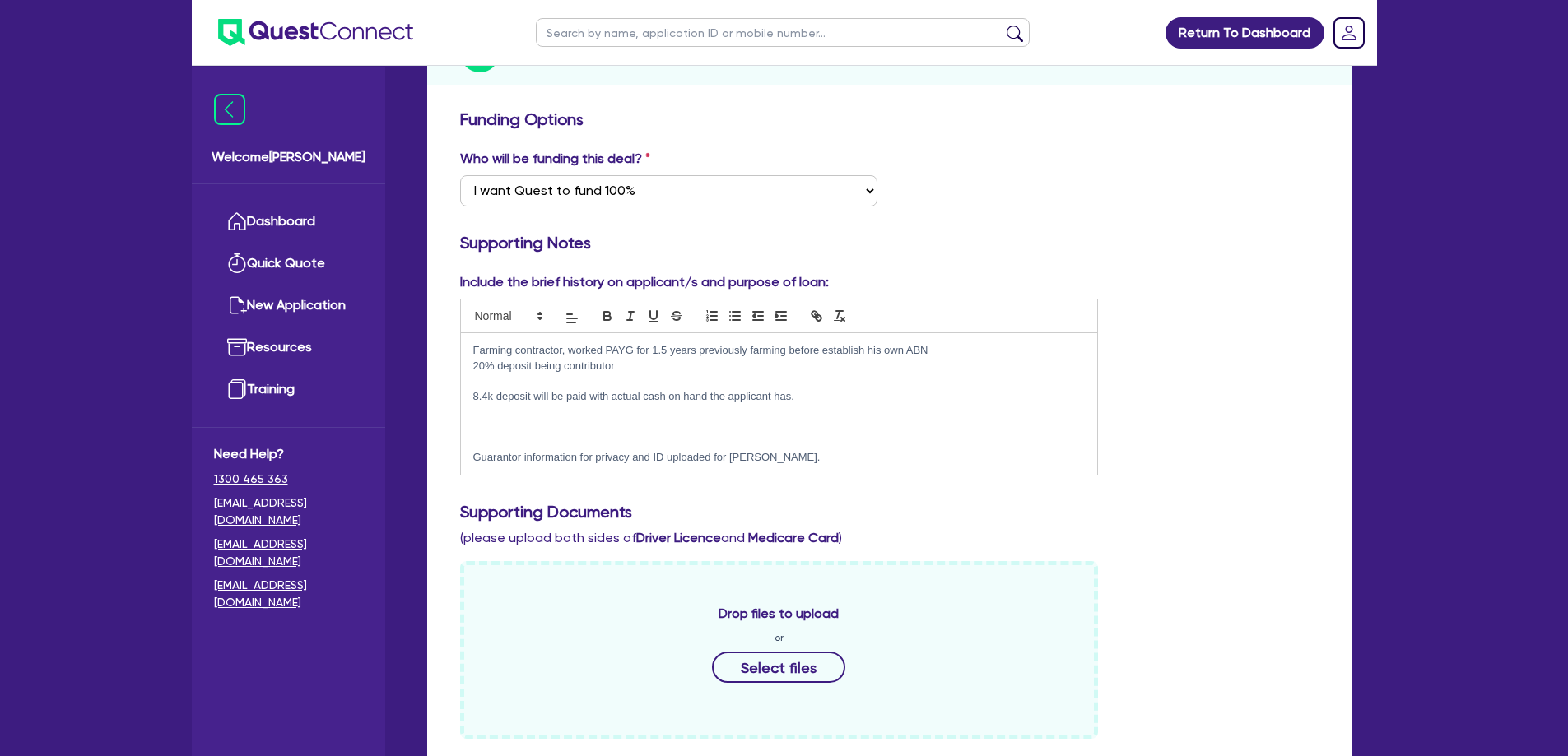
click at [452, 109] on div "Funding Options" at bounding box center [890, 122] width 884 height 27
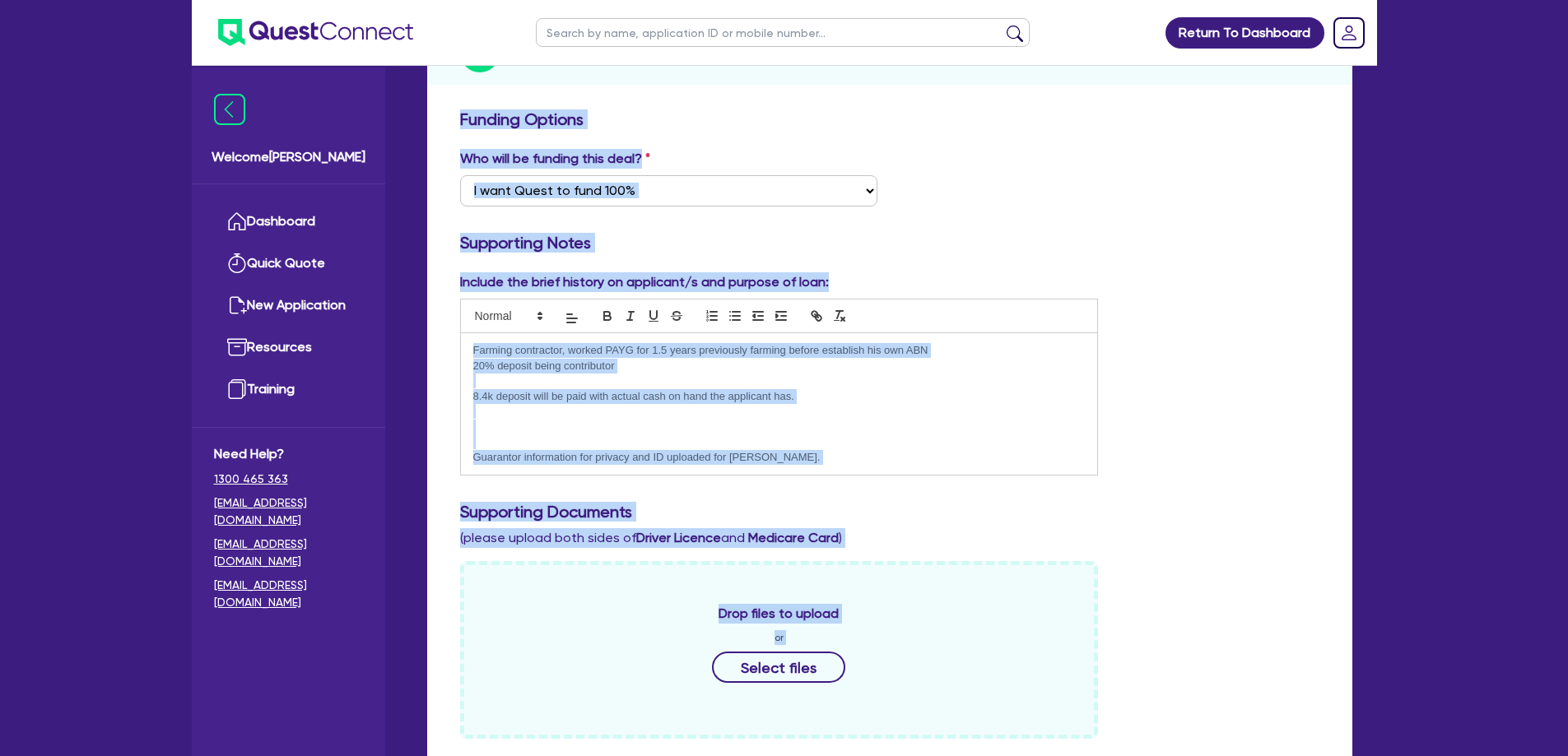
drag, startPoint x: 454, startPoint y: 89, endPoint x: 1262, endPoint y: 566, distance: 938.3
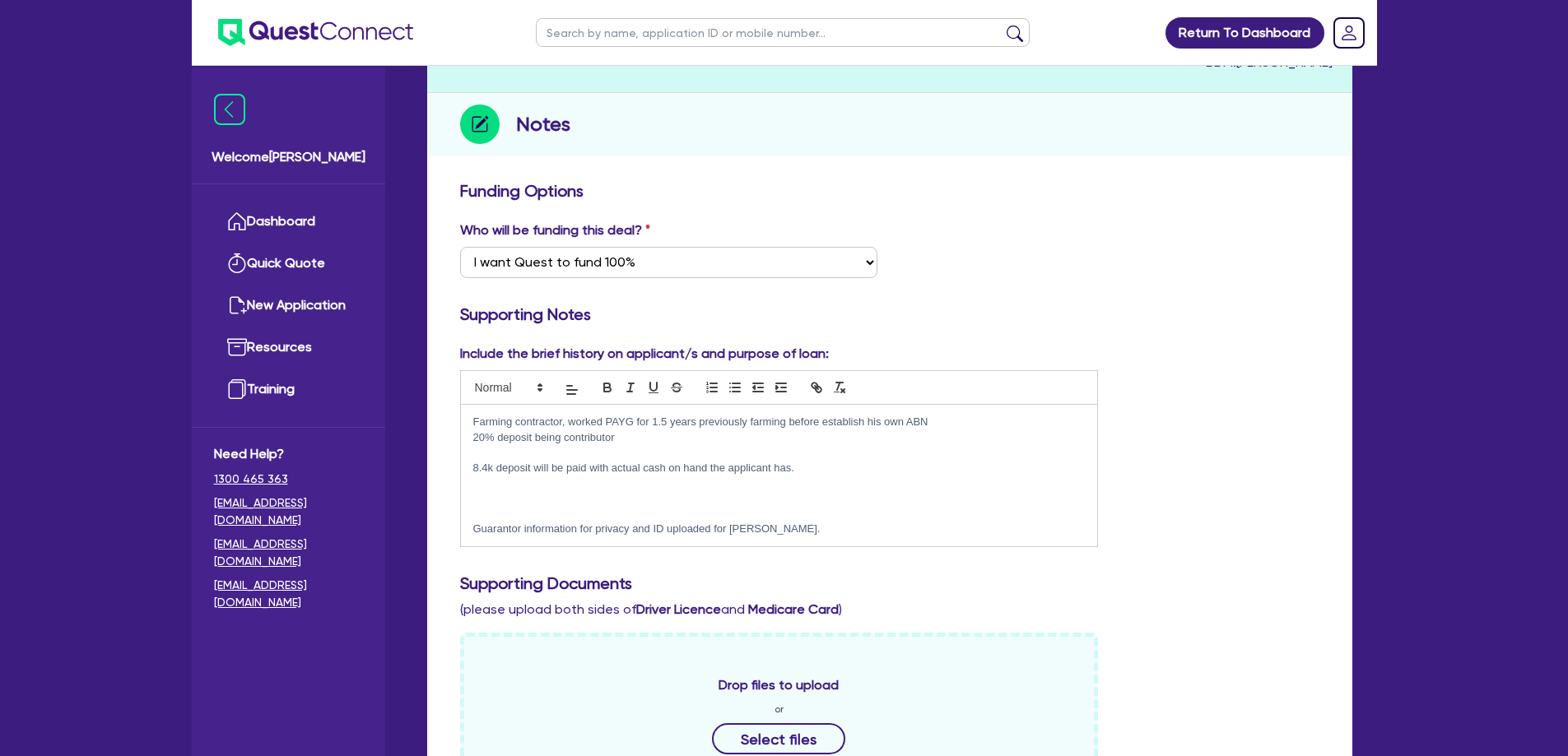
scroll to position [0, 0]
